Goal: Task Accomplishment & Management: Use online tool/utility

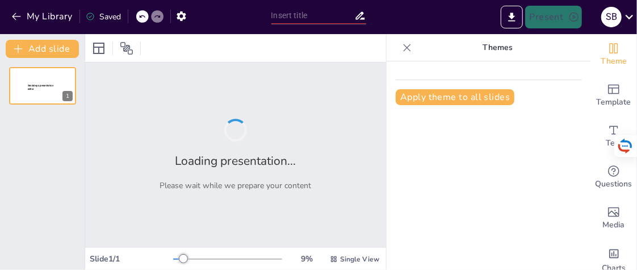
type input "Вивчаємо кольори: Який це колір?"
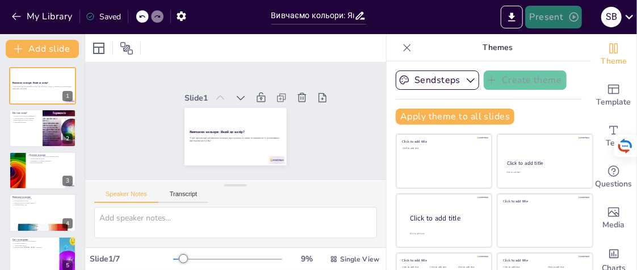
click at [575, 15] on icon "button" at bounding box center [573, 16] width 11 height 11
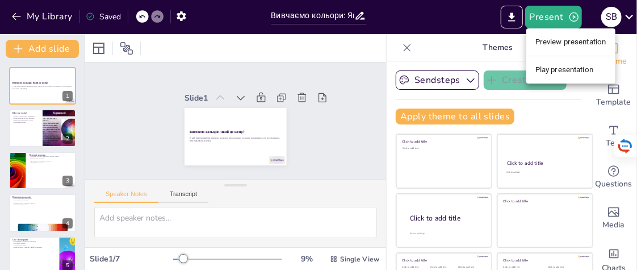
click at [558, 40] on li "Preview presentation" at bounding box center [570, 42] width 89 height 18
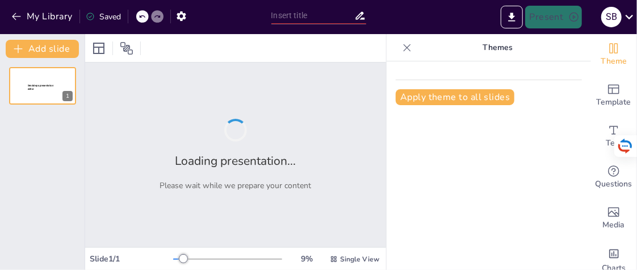
type input "Вивчаємо кольори: Який це колір?"
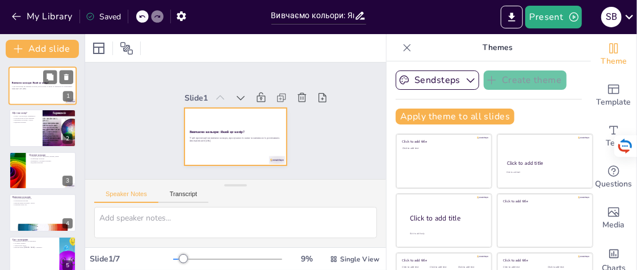
click at [23, 72] on div at bounding box center [43, 85] width 68 height 39
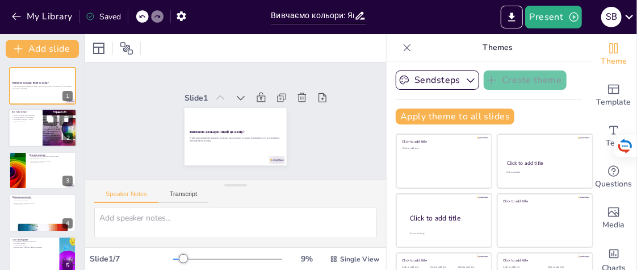
click at [23, 123] on div "Колір - це візуальне сприйняття. Кольори можуть бути різними. Важливість кольор…" at bounding box center [25, 119] width 27 height 10
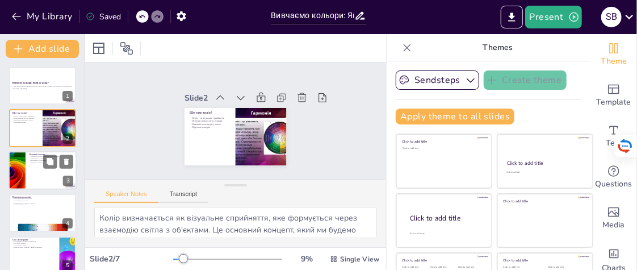
click at [37, 163] on div at bounding box center [43, 170] width 68 height 39
type textarea "Основні кольори включають червоний, жовтий та синій. Це базові кольори, з яких …"
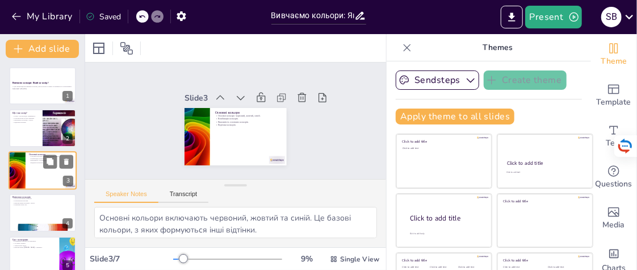
scroll to position [6, 0]
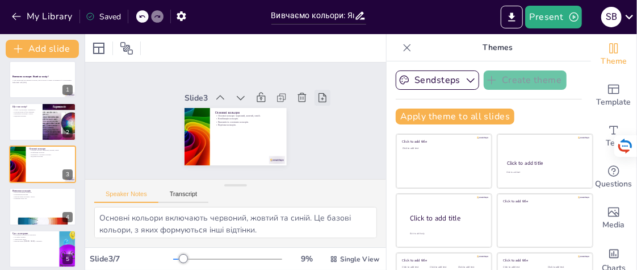
click at [318, 93] on icon at bounding box center [322, 97] width 8 height 9
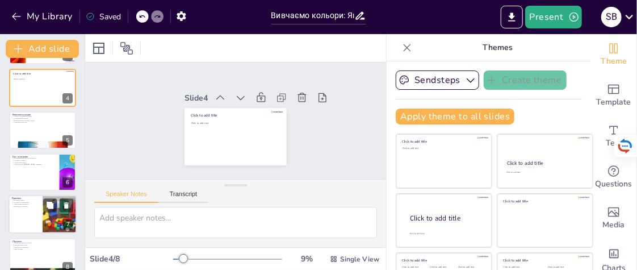
scroll to position [139, 0]
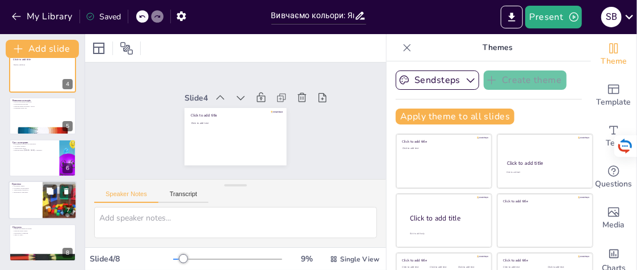
click at [25, 200] on div at bounding box center [43, 200] width 68 height 39
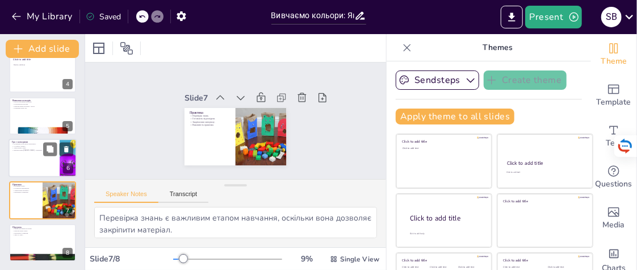
click at [31, 153] on div at bounding box center [43, 157] width 68 height 39
type textarea "Називання кольорів на малюнках допомагає закріпити знання та покращити розпізна…"
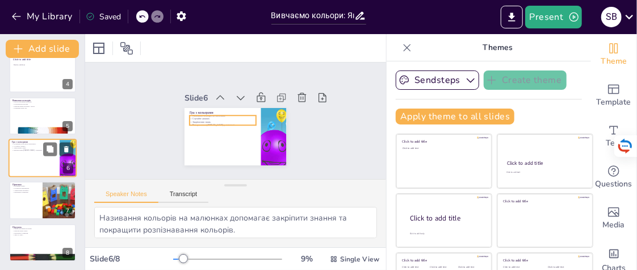
scroll to position [133, 0]
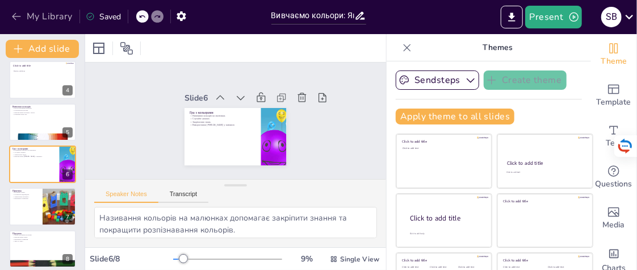
click at [23, 14] on button "My Library" at bounding box center [43, 16] width 69 height 18
